Goal: Task Accomplishment & Management: Manage account settings

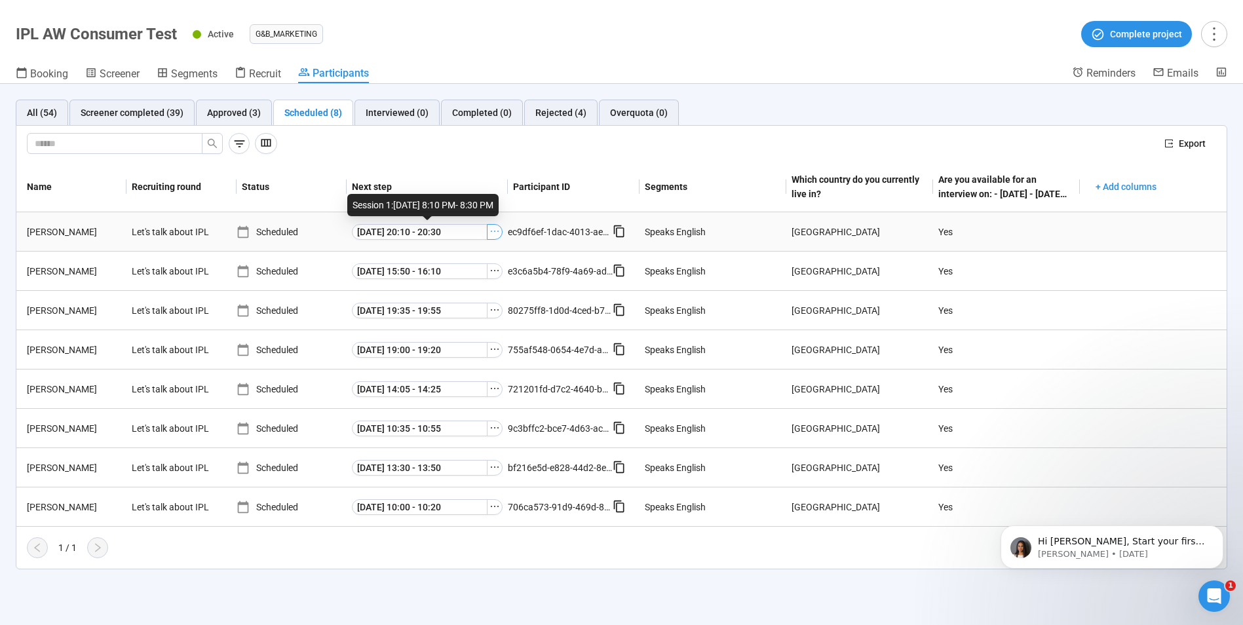
click at [496, 234] on icon "ellipsis" at bounding box center [494, 231] width 10 height 10
click at [450, 299] on span "Decline participant" at bounding box center [475, 297] width 131 height 14
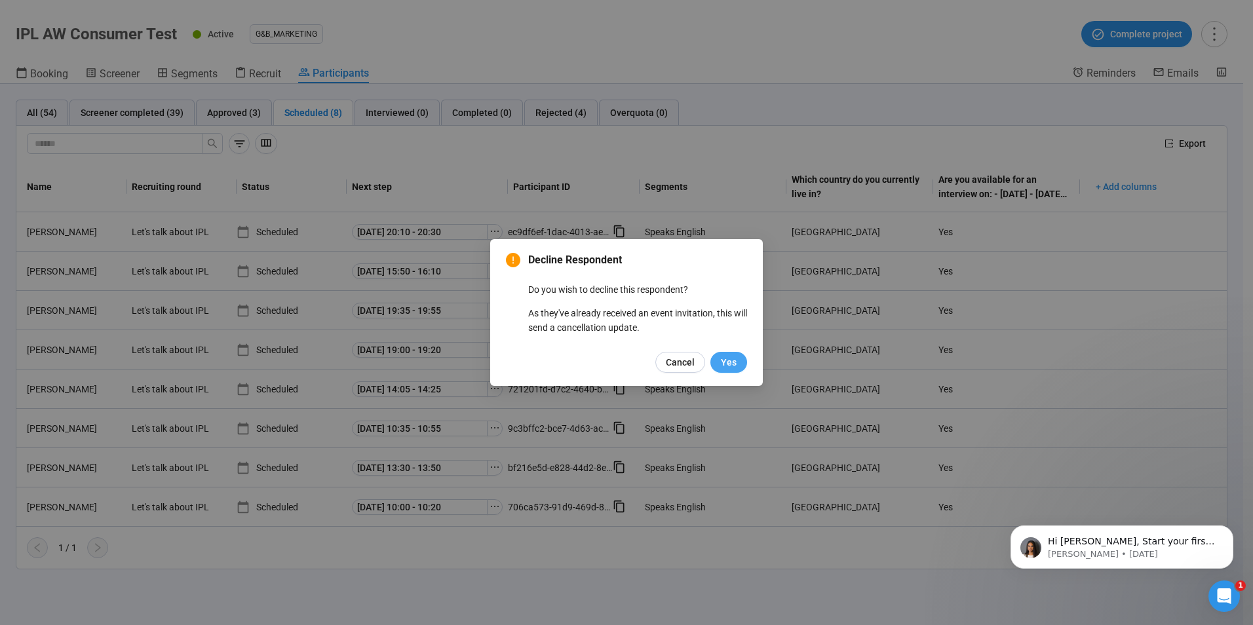
click at [729, 364] on span "Yes" at bounding box center [729, 362] width 16 height 14
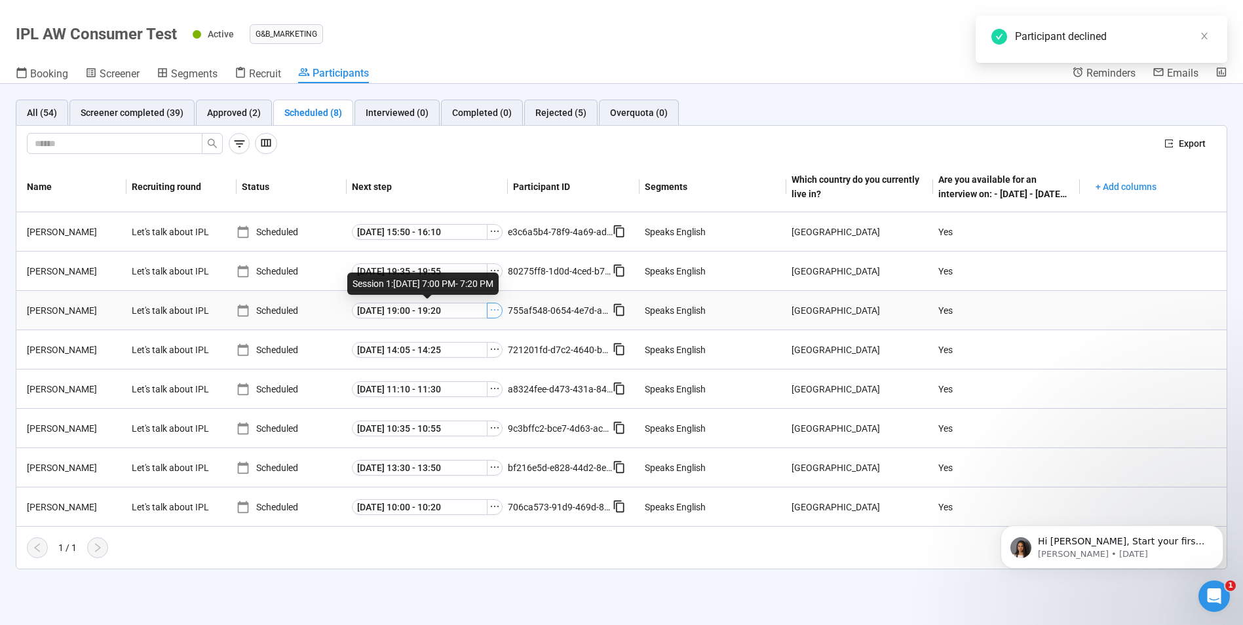
click at [499, 309] on icon "ellipsis" at bounding box center [495, 309] width 8 height 1
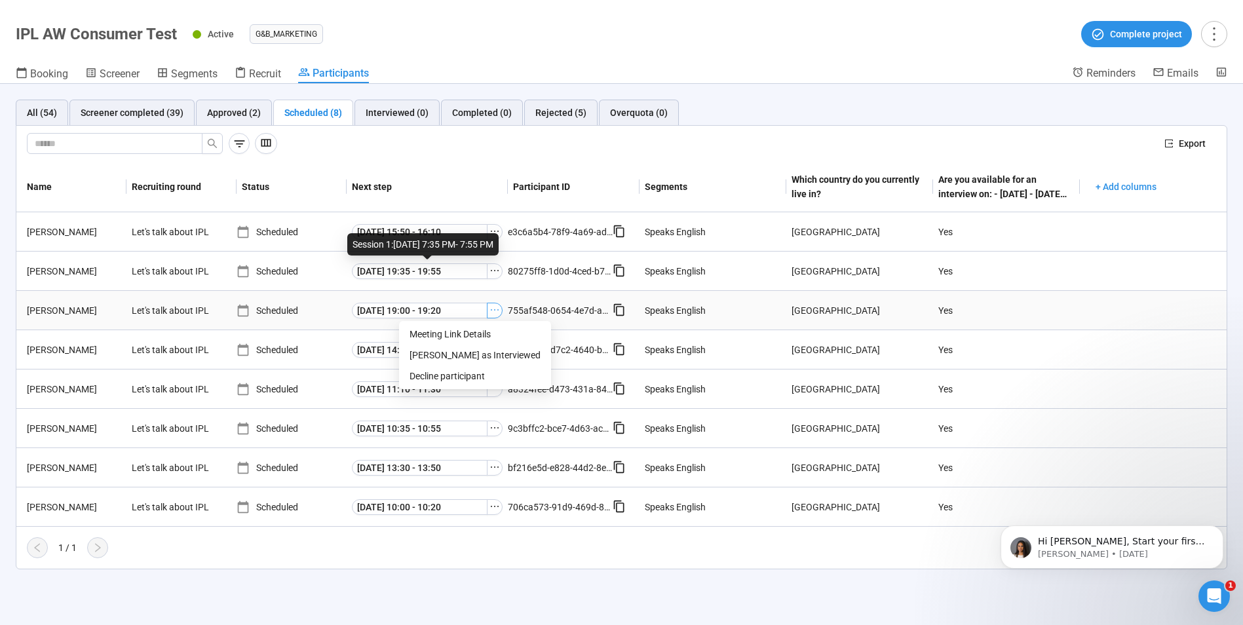
click at [496, 312] on icon "ellipsis" at bounding box center [494, 310] width 10 height 10
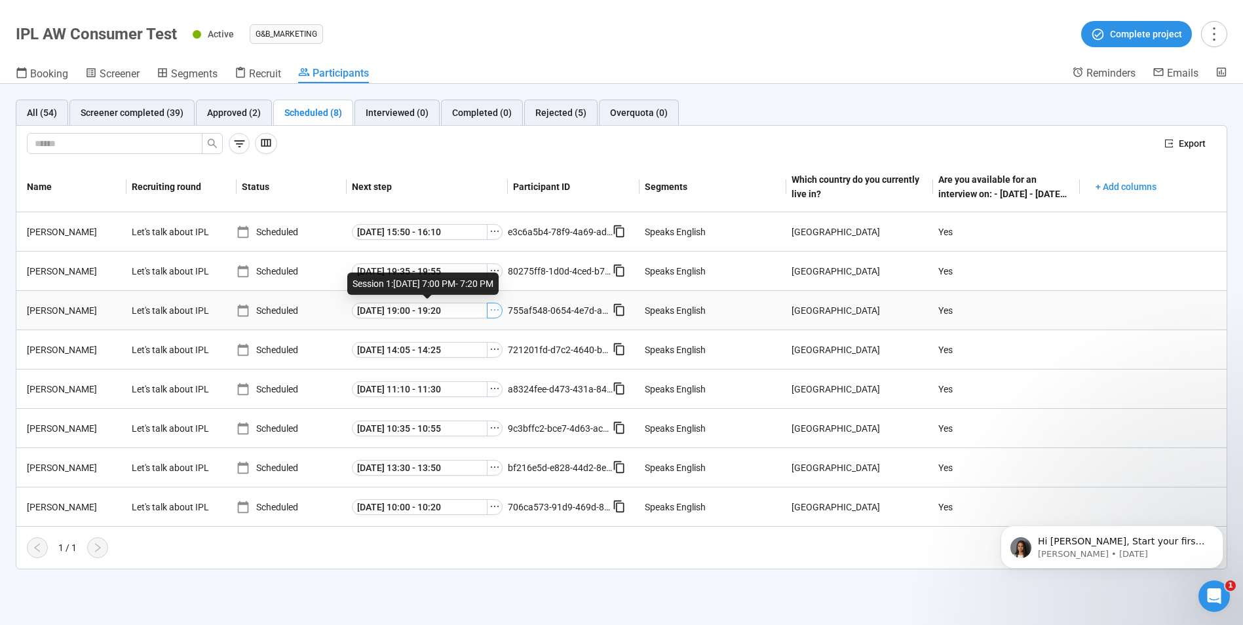
click at [496, 312] on icon "ellipsis" at bounding box center [494, 310] width 10 height 10
click at [465, 377] on span "Decline participant" at bounding box center [475, 376] width 131 height 14
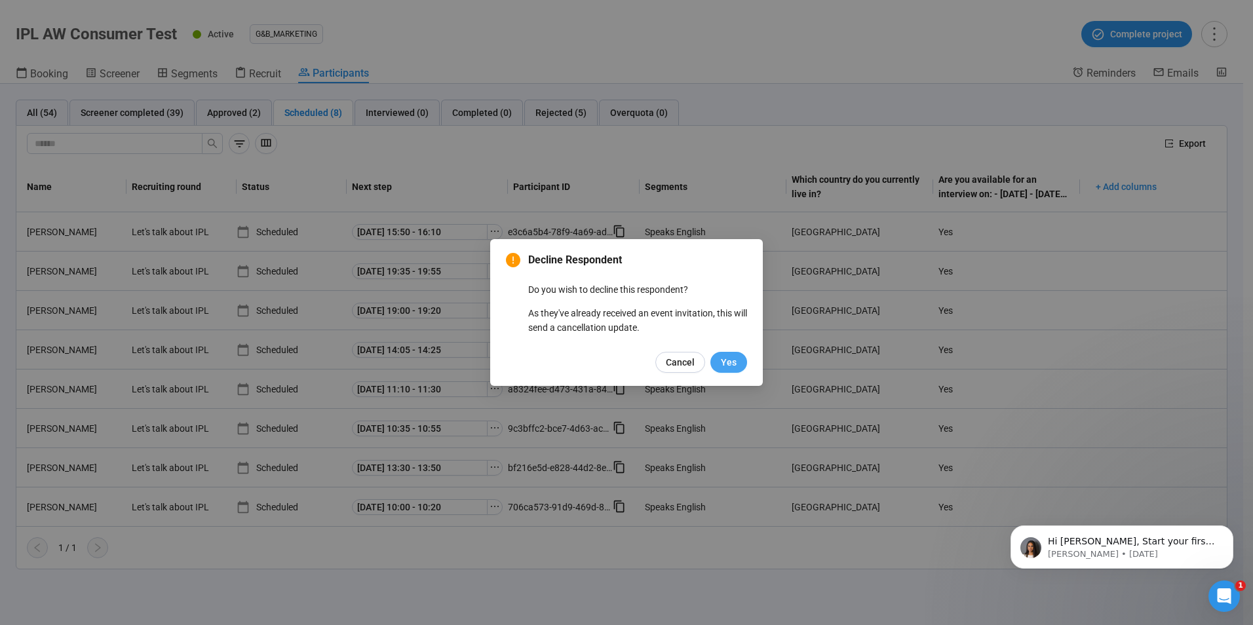
click at [730, 364] on span "Yes" at bounding box center [729, 362] width 16 height 14
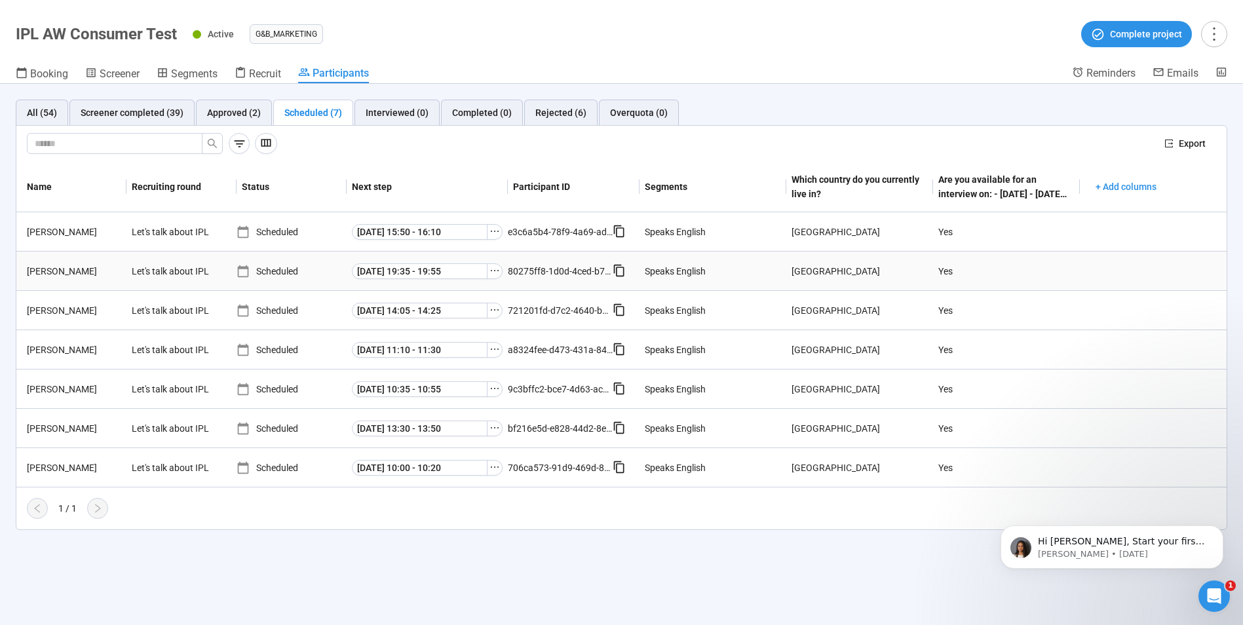
click at [619, 273] on icon at bounding box center [619, 270] width 13 height 13
drag, startPoint x: 58, startPoint y: 271, endPoint x: 24, endPoint y: 273, distance: 34.1
click at [24, 273] on div "[PERSON_NAME]" at bounding box center [74, 271] width 105 height 14
copy div "[PERSON_NAME]"
click at [622, 272] on icon at bounding box center [619, 270] width 13 height 13
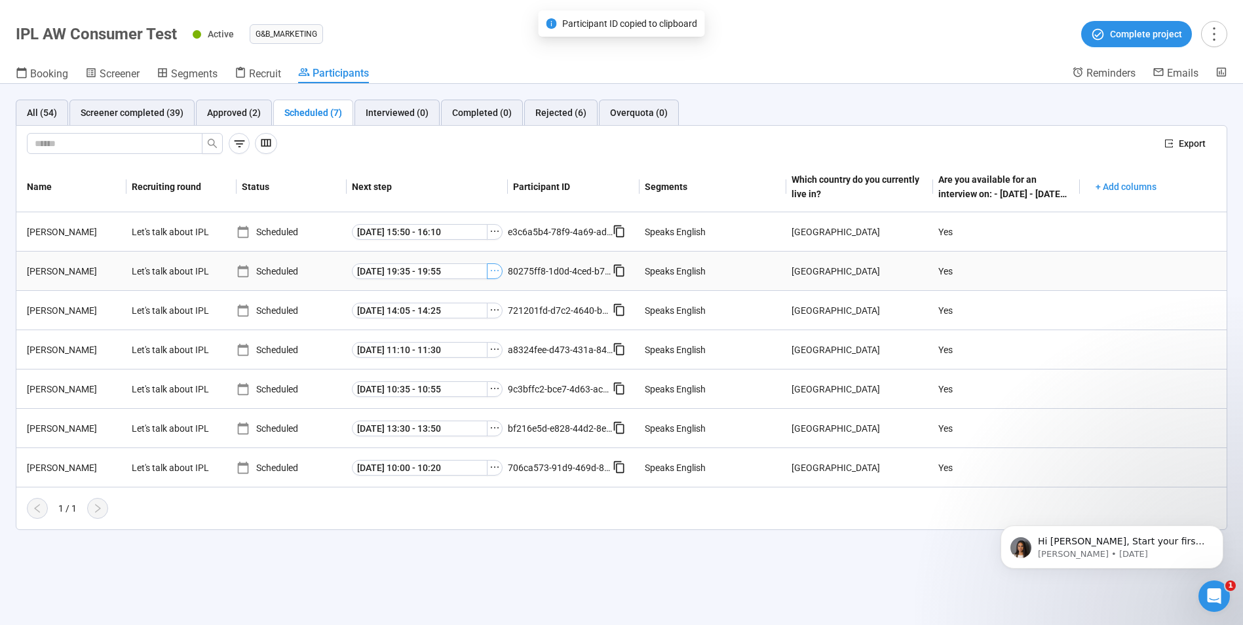
click at [496, 269] on icon "ellipsis" at bounding box center [494, 270] width 10 height 10
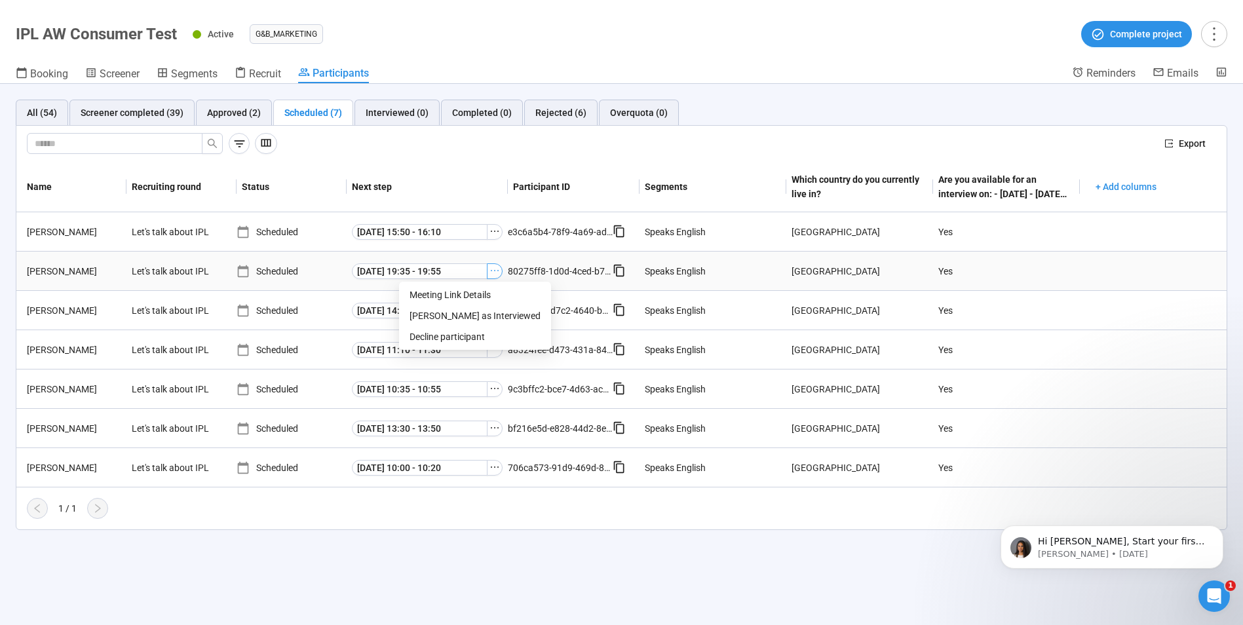
click at [498, 275] on icon "ellipsis" at bounding box center [494, 270] width 10 height 10
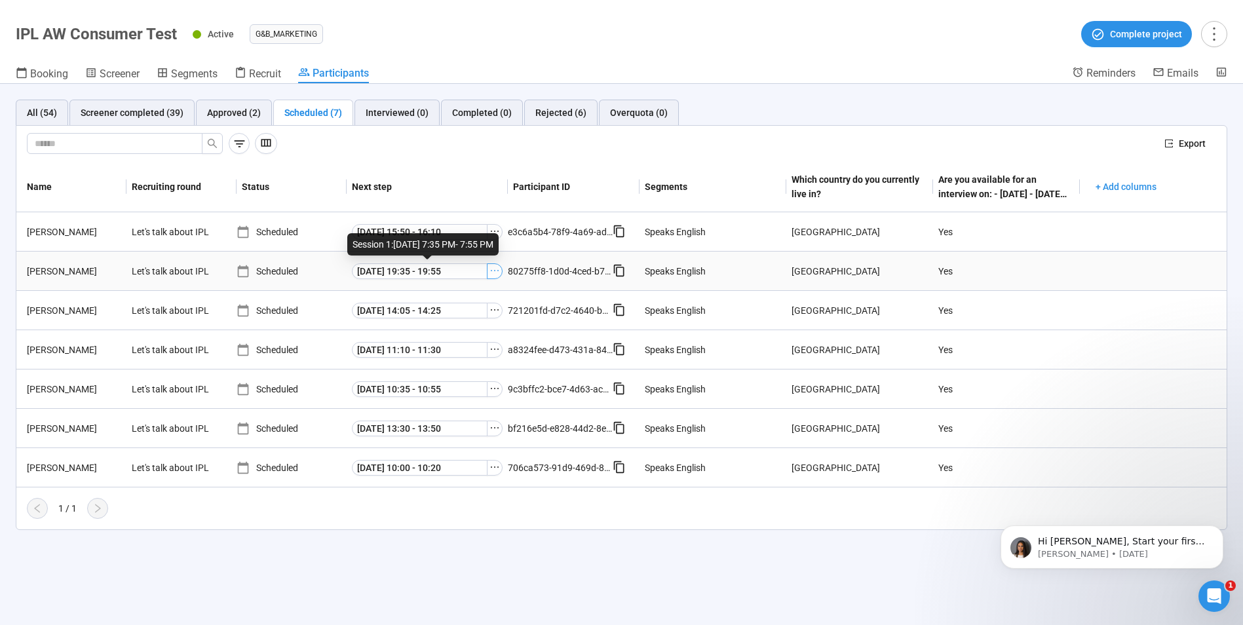
click at [494, 271] on icon "ellipsis" at bounding box center [494, 270] width 10 height 10
click at [450, 294] on span "Meeting Link Details" at bounding box center [475, 295] width 131 height 14
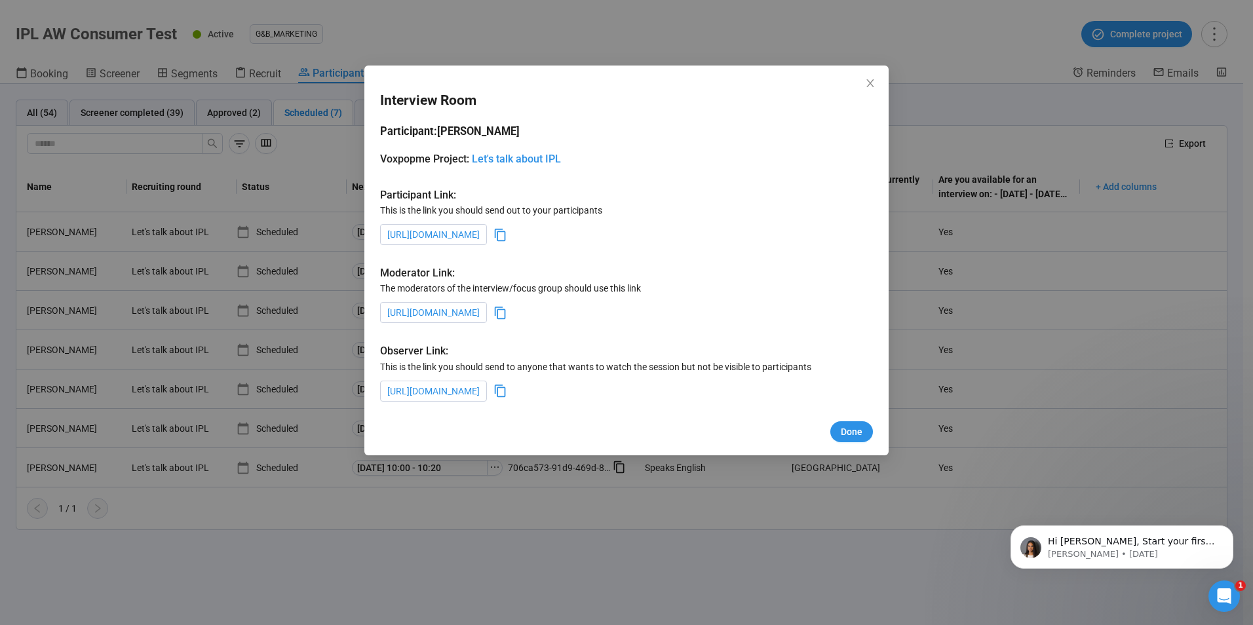
click at [507, 235] on icon at bounding box center [500, 235] width 14 height 14
click at [507, 319] on icon at bounding box center [500, 313] width 14 height 14
click at [506, 388] on icon at bounding box center [500, 391] width 11 height 12
drag, startPoint x: 860, startPoint y: 430, endPoint x: 842, endPoint y: 315, distance: 116.7
click at [860, 430] on span "Done" at bounding box center [852, 432] width 22 height 14
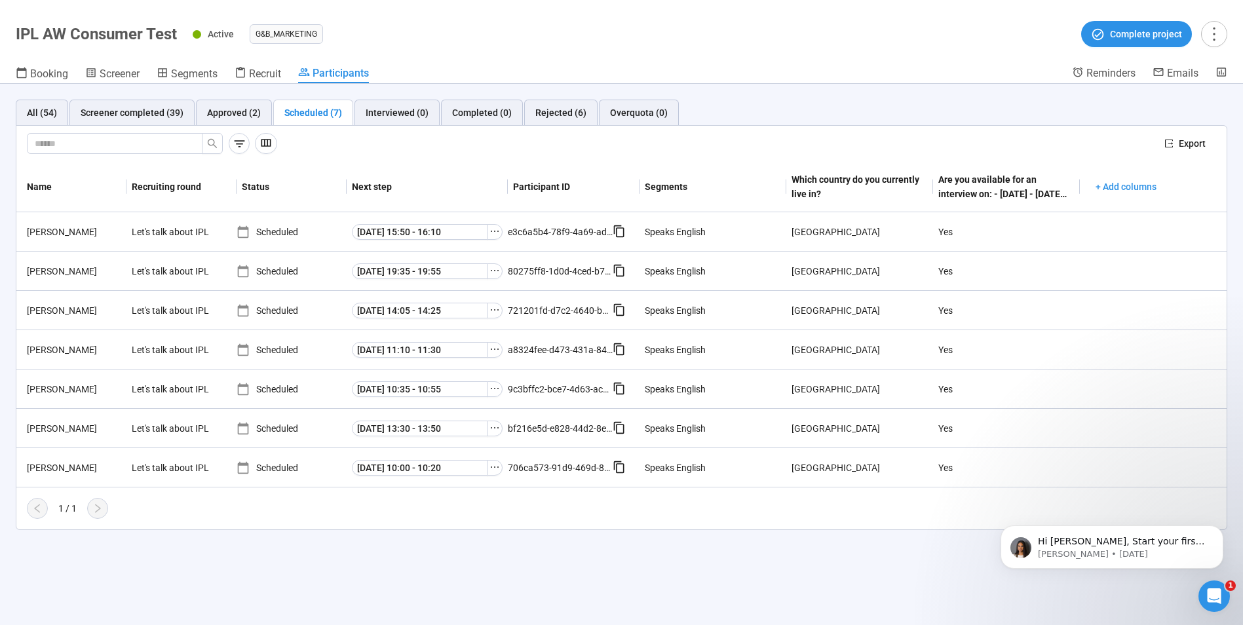
click at [531, 533] on div "All (54) Screener completed (39) Approved (2) Scheduled (7) Interviewed (0) Com…" at bounding box center [621, 315] width 1243 height 462
